Goal: Book appointment/travel/reservation

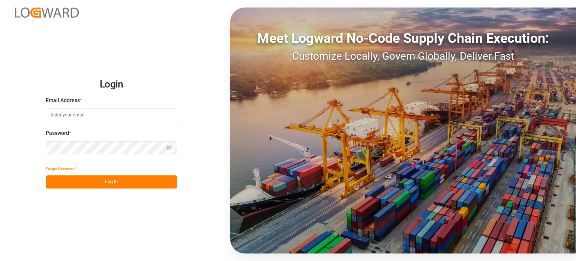
click at [119, 112] on input at bounding box center [111, 114] width 131 height 13
paste input "[EMAIL_ADDRESS][DOMAIN_NAME]"
type input "[EMAIL_ADDRESS][DOMAIN_NAME]"
click at [81, 141] on div "Password * Show password Password is required." at bounding box center [111, 145] width 131 height 33
click at [170, 149] on icon "button" at bounding box center [169, 147] width 5 height 5
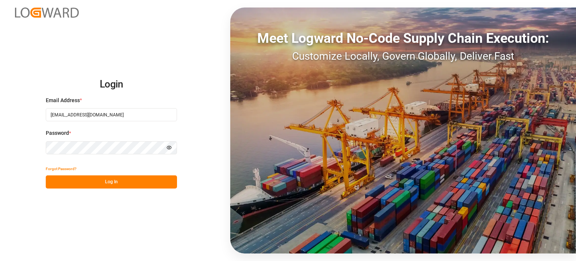
click at [144, 178] on button "Log In" at bounding box center [111, 181] width 131 height 13
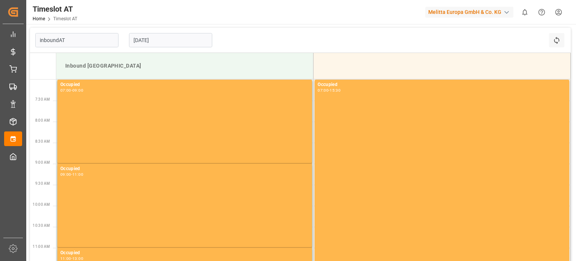
type input "Inbound AT"
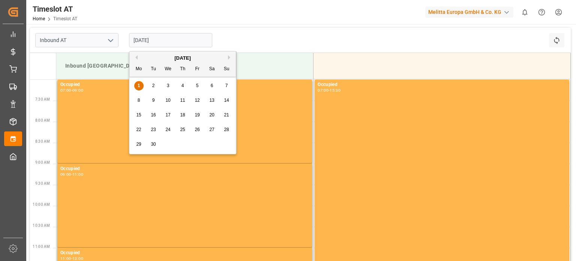
click at [174, 38] on input "[DATE]" at bounding box center [170, 40] width 83 height 14
click at [157, 85] on div "2" at bounding box center [153, 85] width 9 height 9
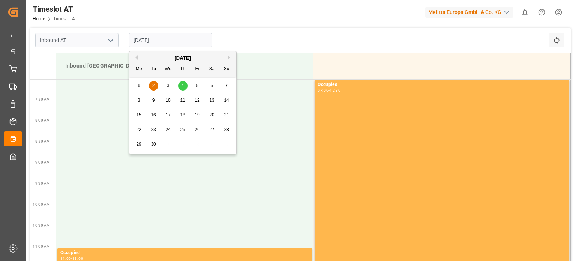
click at [171, 34] on input "[DATE]" at bounding box center [170, 40] width 83 height 14
click at [173, 87] on div "1 2 3 4 5 6 7" at bounding box center [183, 85] width 102 height 15
click at [161, 87] on div "1 2 3 4 5 6 7" at bounding box center [183, 85] width 102 height 15
click at [163, 87] on div "1 2 3 4 5 6 7" at bounding box center [183, 85] width 102 height 15
click at [170, 86] on div "3" at bounding box center [168, 85] width 9 height 9
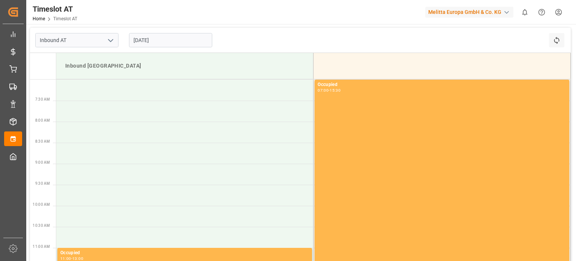
drag, startPoint x: 140, startPoint y: 44, endPoint x: 144, endPoint y: 47, distance: 5.9
click at [140, 44] on input "[DATE]" at bounding box center [170, 40] width 83 height 14
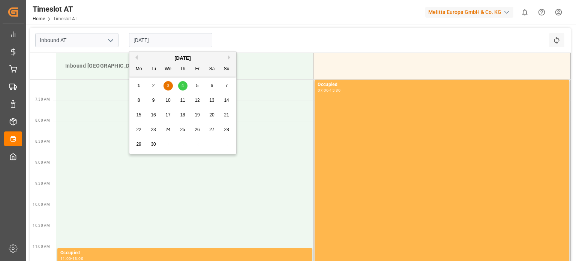
click at [187, 87] on div "4" at bounding box center [182, 85] width 9 height 9
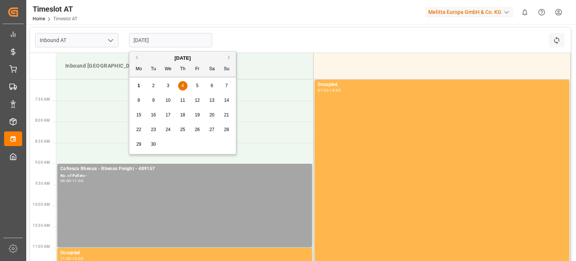
click at [154, 41] on input "[DATE]" at bounding box center [170, 40] width 83 height 14
click at [156, 88] on div "2" at bounding box center [153, 85] width 9 height 9
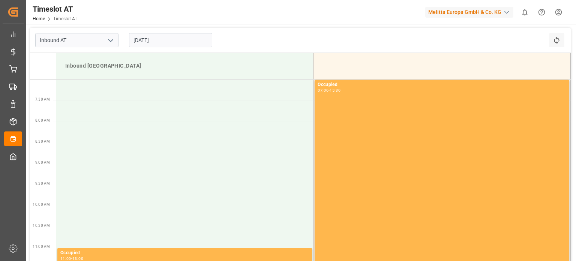
click at [134, 45] on input "[DATE]" at bounding box center [170, 40] width 83 height 14
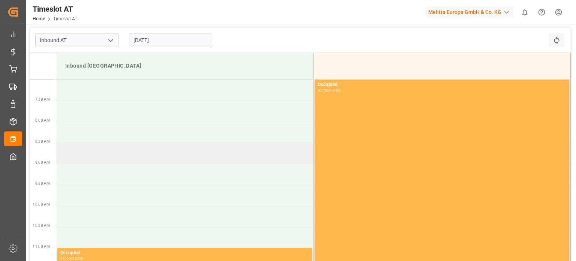
click at [83, 153] on td at bounding box center [184, 153] width 257 height 21
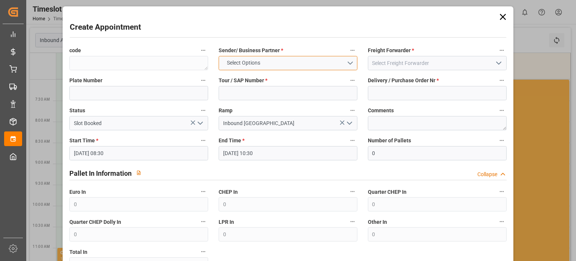
click at [299, 65] on button "Select Options" at bounding box center [288, 63] width 139 height 14
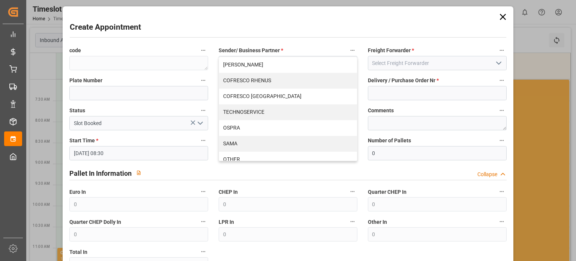
click at [500, 17] on icon at bounding box center [503, 17] width 11 height 11
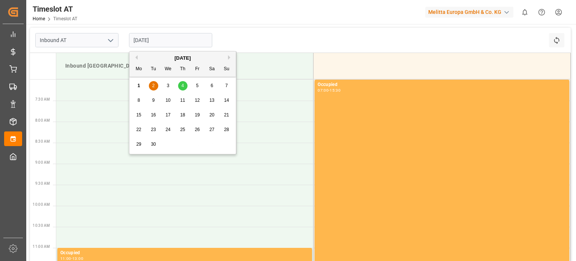
click at [184, 35] on input "[DATE]" at bounding box center [170, 40] width 83 height 14
click at [185, 90] on div "4" at bounding box center [182, 85] width 9 height 9
type input "[DATE]"
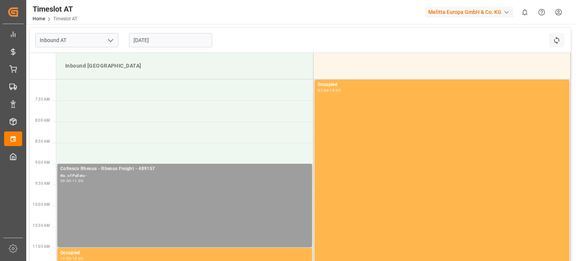
click at [212, 184] on div "Cofresco Rhenus - Rhenus Freight - 489157 No. of Pallets - 09:00 - 11:00" at bounding box center [184, 205] width 249 height 80
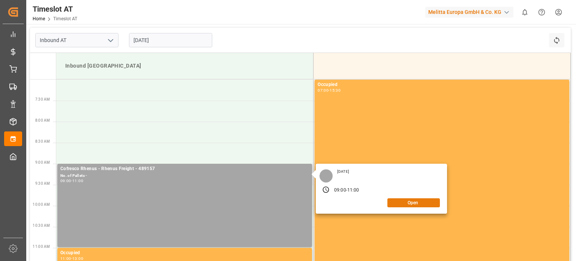
click at [419, 202] on button "Open" at bounding box center [414, 202] width 53 height 9
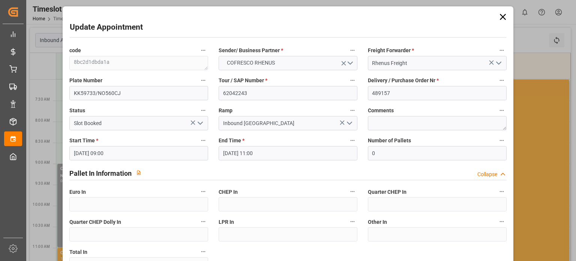
click at [150, 144] on label "Start Time *" at bounding box center [138, 140] width 139 height 11
click at [198, 144] on button "Start Time *" at bounding box center [203, 140] width 10 height 10
click at [147, 150] on div at bounding box center [288, 130] width 576 height 261
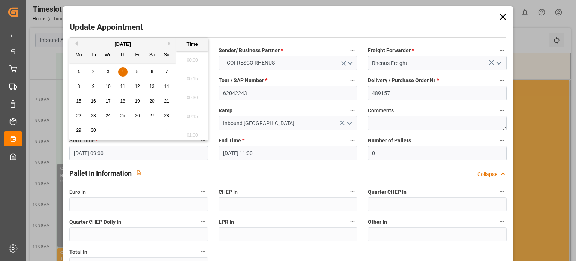
click at [198, 150] on input "[DATE] 09:00" at bounding box center [138, 153] width 139 height 14
click at [97, 71] on div "2" at bounding box center [93, 72] width 9 height 9
type input "[DATE] 09:00"
click at [183, 95] on li "09:00" at bounding box center [192, 95] width 32 height 19
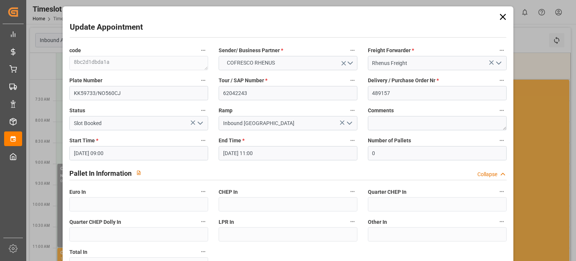
click at [249, 152] on input "[DATE] 11:00" at bounding box center [288, 153] width 139 height 14
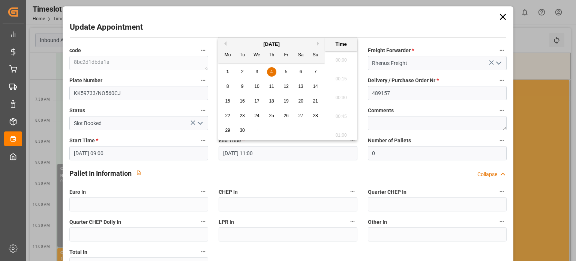
scroll to position [790, 0]
click at [245, 71] on div "2" at bounding box center [242, 72] width 9 height 9
type input "[DATE] 11:00"
click at [338, 94] on li "11:00" at bounding box center [341, 95] width 32 height 19
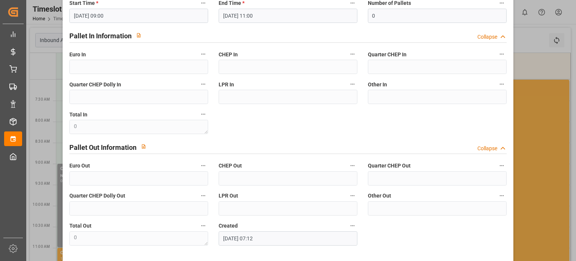
scroll to position [165, 0]
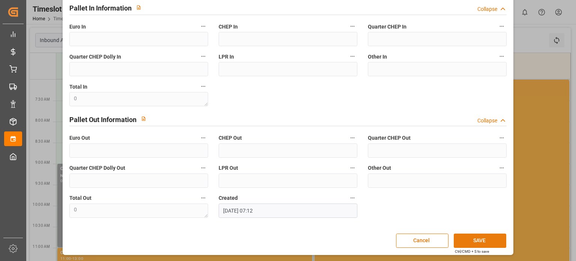
click at [489, 240] on button "SAVE" at bounding box center [480, 240] width 53 height 14
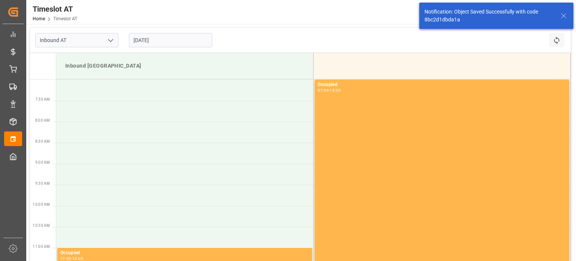
click at [158, 44] on input "[DATE]" at bounding box center [170, 40] width 83 height 14
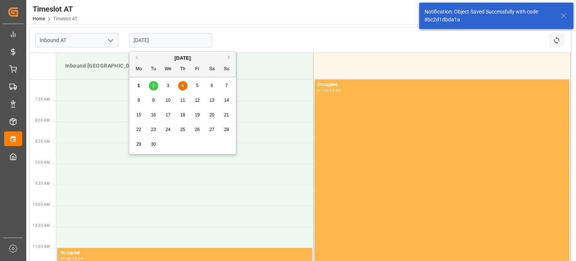
click at [158, 82] on div "2" at bounding box center [153, 85] width 9 height 9
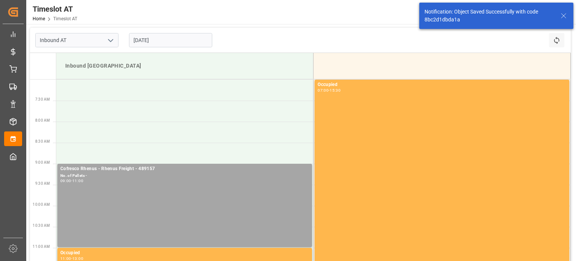
click at [146, 38] on input "[DATE]" at bounding box center [170, 40] width 83 height 14
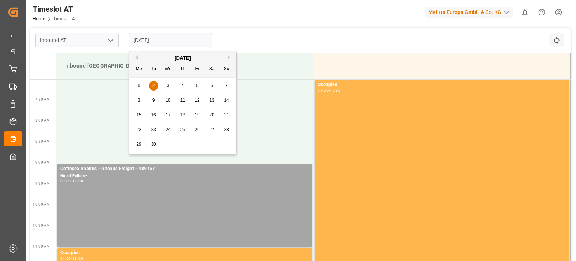
click at [141, 84] on div "1" at bounding box center [138, 85] width 9 height 9
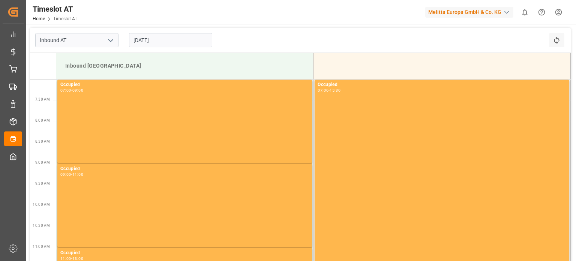
click at [164, 43] on input "[DATE]" at bounding box center [170, 40] width 83 height 14
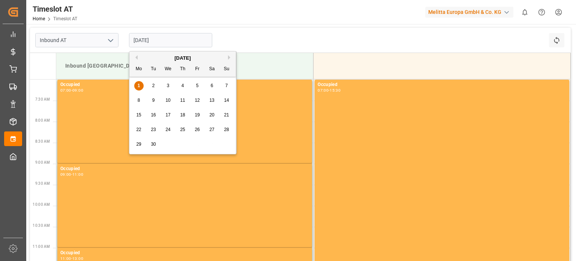
click at [154, 81] on div "1 2 3 4 5 6 7" at bounding box center [183, 85] width 102 height 15
click at [155, 83] on div "2" at bounding box center [153, 85] width 9 height 9
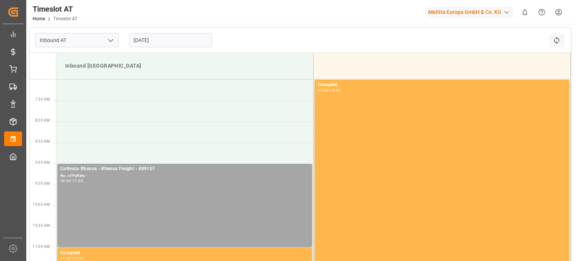
click at [175, 38] on input "[DATE]" at bounding box center [170, 40] width 83 height 14
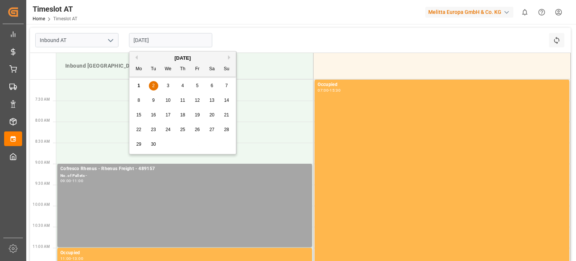
click at [182, 84] on span "4" at bounding box center [183, 85] width 3 height 5
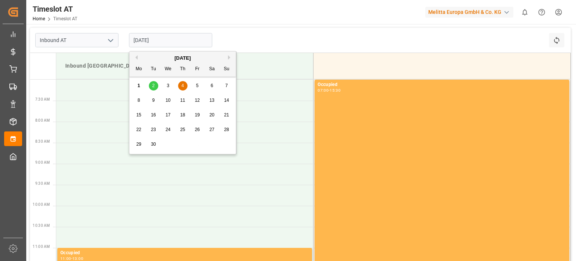
click at [180, 45] on input "[DATE]" at bounding box center [170, 40] width 83 height 14
click at [200, 85] on div "5" at bounding box center [197, 85] width 9 height 9
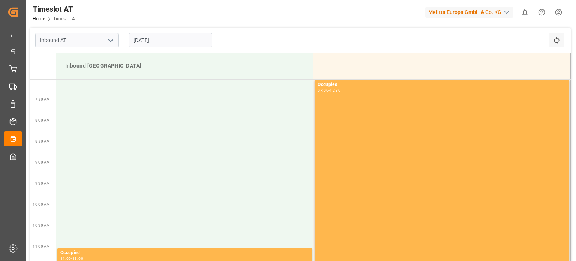
click at [129, 42] on input "[DATE]" at bounding box center [170, 40] width 83 height 14
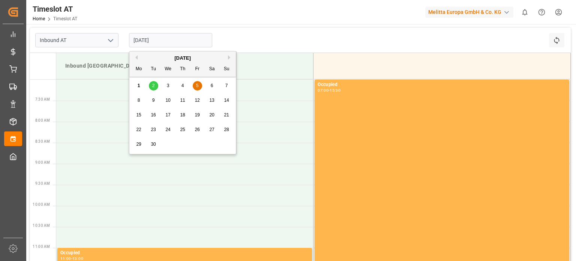
click at [155, 89] on div "2" at bounding box center [153, 85] width 9 height 9
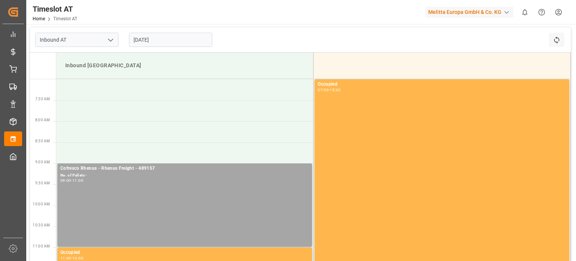
scroll to position [0, 0]
click at [168, 43] on input "[DATE]" at bounding box center [170, 40] width 83 height 14
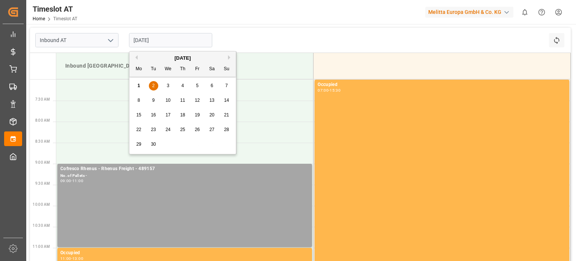
click at [143, 83] on div "1" at bounding box center [138, 85] width 9 height 9
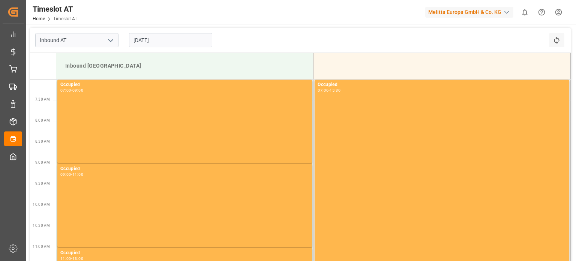
click at [158, 43] on input "[DATE]" at bounding box center [170, 40] width 83 height 14
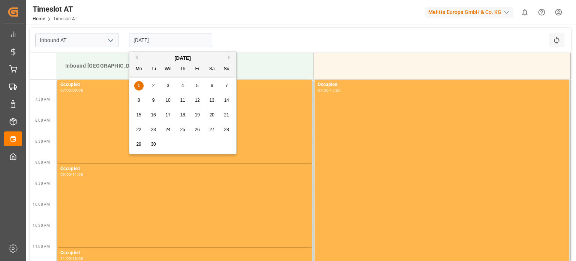
click at [152, 88] on span "2" at bounding box center [153, 85] width 3 height 5
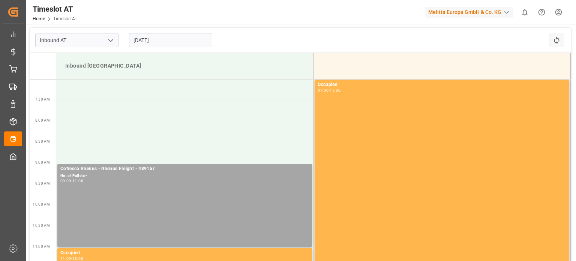
click at [170, 43] on input "[DATE]" at bounding box center [170, 40] width 83 height 14
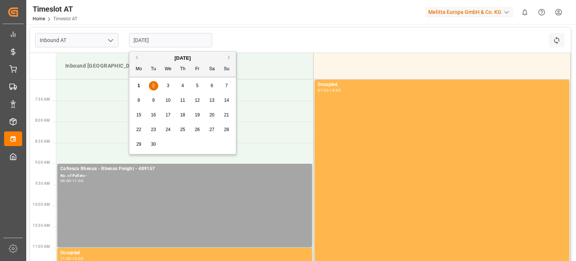
click at [180, 87] on div "4" at bounding box center [182, 85] width 9 height 9
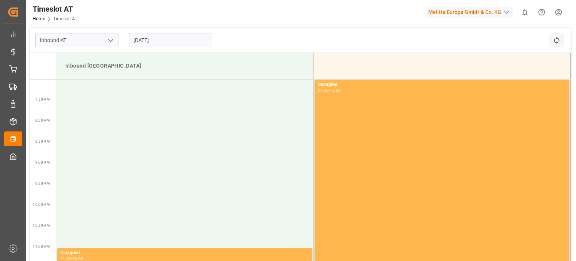
click at [170, 43] on input "[DATE]" at bounding box center [170, 40] width 83 height 14
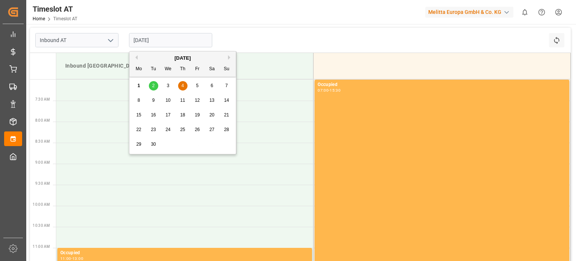
click at [153, 88] on span "2" at bounding box center [153, 85] width 3 height 5
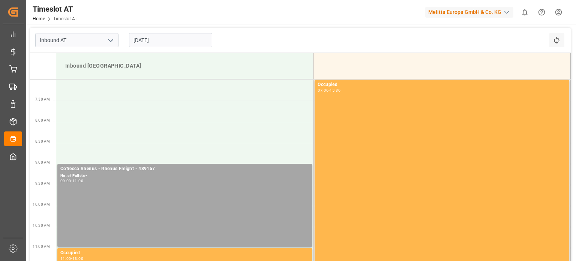
click at [144, 44] on input "[DATE]" at bounding box center [170, 40] width 83 height 14
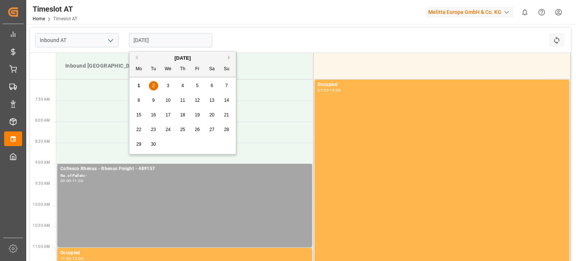
click at [193, 87] on div "5" at bounding box center [197, 85] width 9 height 9
type input "[DATE]"
